Goal: Information Seeking & Learning: Learn about a topic

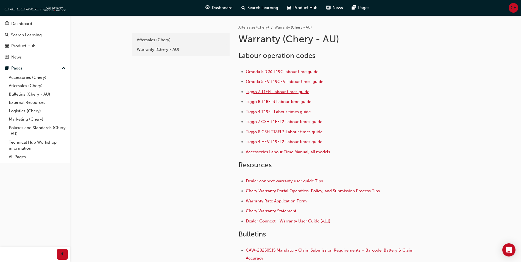
click at [261, 91] on span "Tiggo 7 T1EFL labour times guide" at bounding box center [277, 91] width 63 height 5
click at [269, 90] on span "Tiggo 7 T1EFL labour times guide" at bounding box center [277, 91] width 63 height 5
